Goal: Navigation & Orientation: Understand site structure

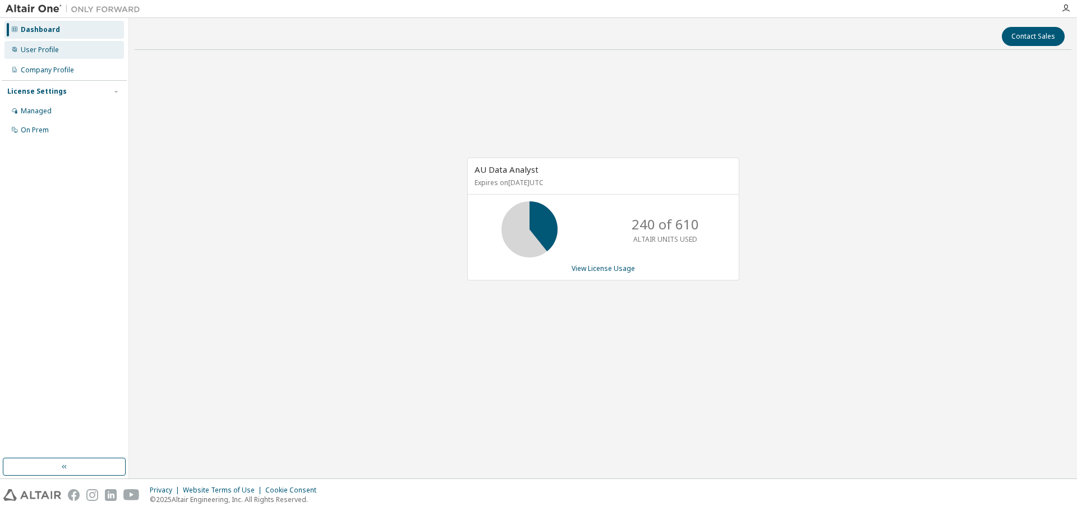
click at [50, 48] on div "User Profile" at bounding box center [40, 49] width 38 height 9
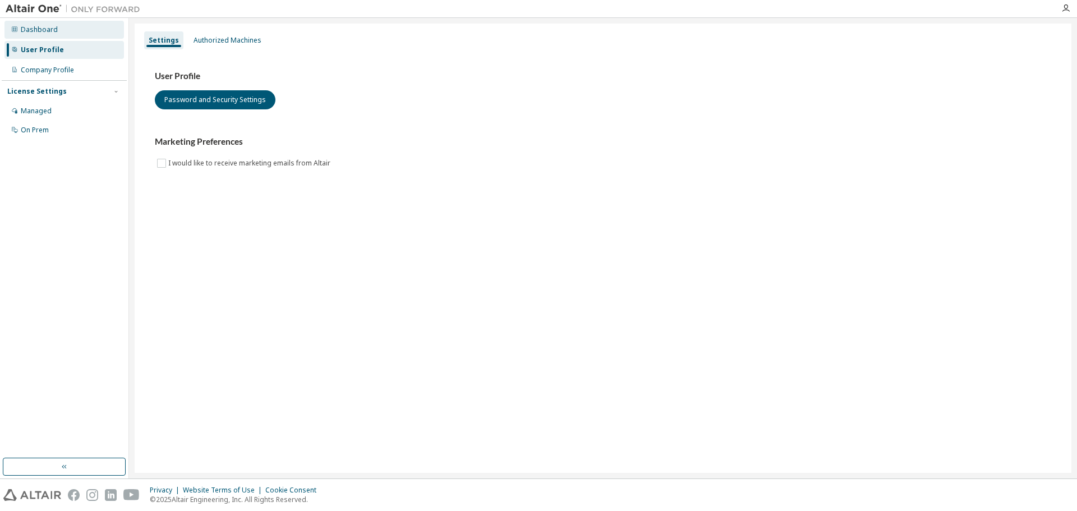
click at [52, 34] on div "Dashboard" at bounding box center [39, 29] width 37 height 9
click at [59, 71] on div "Company Profile" at bounding box center [47, 70] width 53 height 9
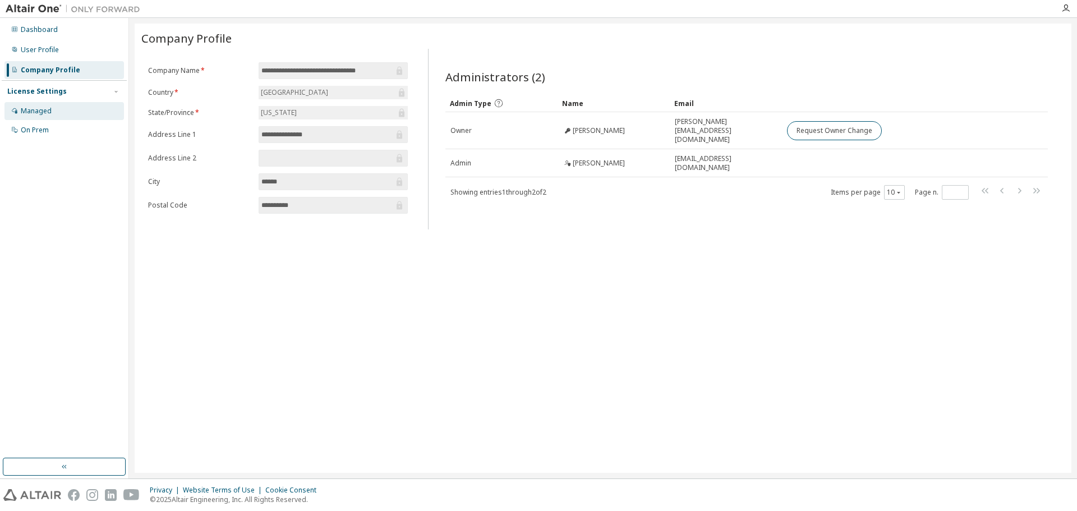
click at [61, 110] on div "Managed" at bounding box center [64, 111] width 120 height 18
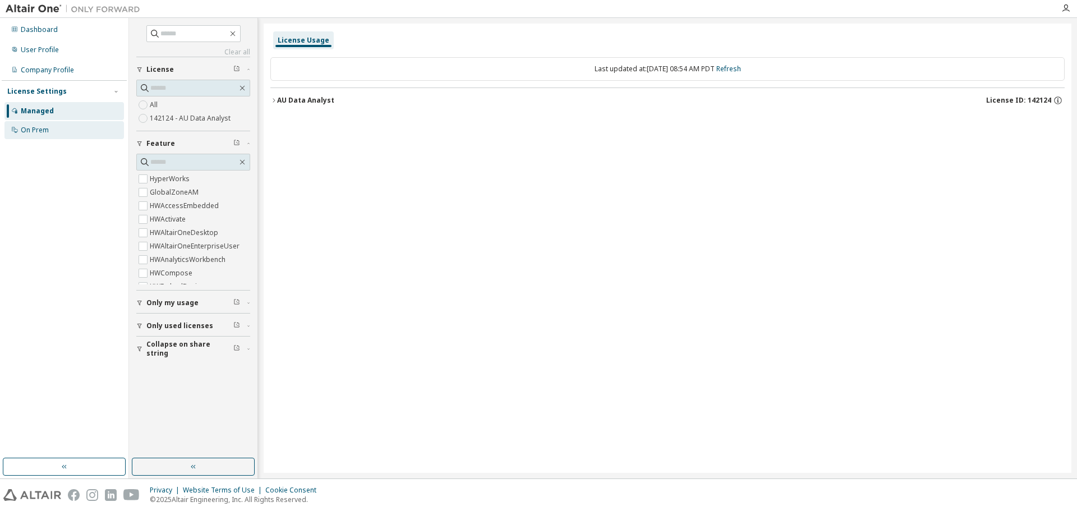
click at [53, 128] on div "On Prem" at bounding box center [64, 130] width 120 height 18
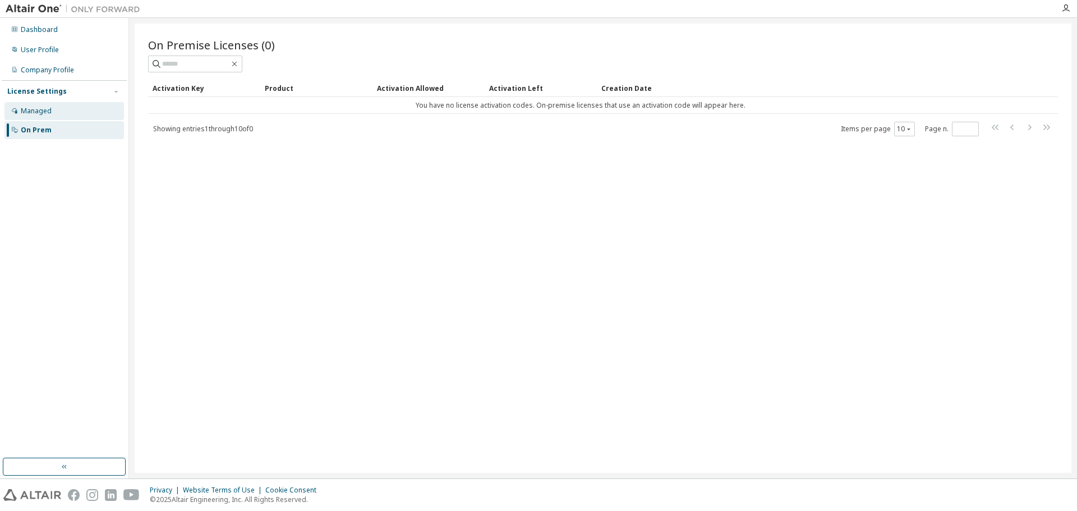
click at [53, 112] on div "Managed" at bounding box center [64, 111] width 120 height 18
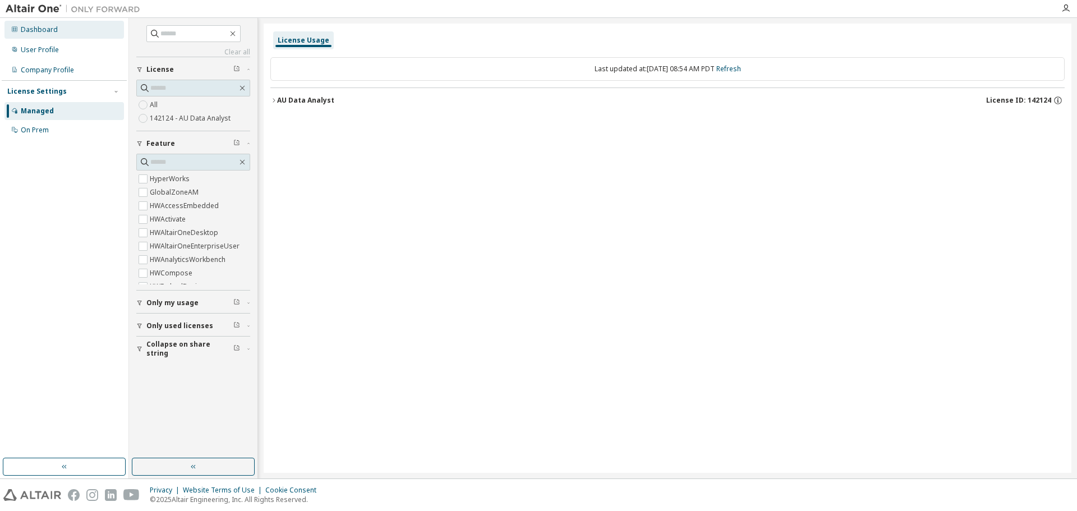
click at [43, 28] on div "Dashboard" at bounding box center [39, 29] width 37 height 9
